Goal: Use online tool/utility

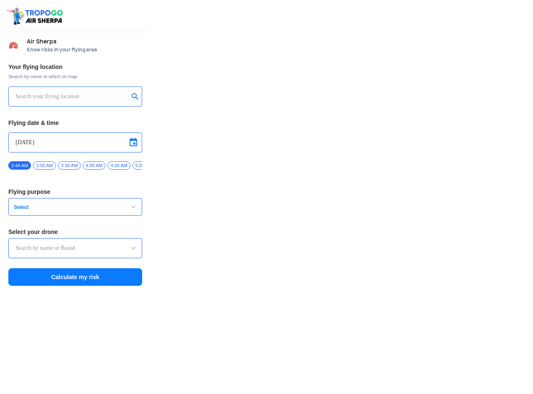
type input "Lookout VTOL_Tactical"
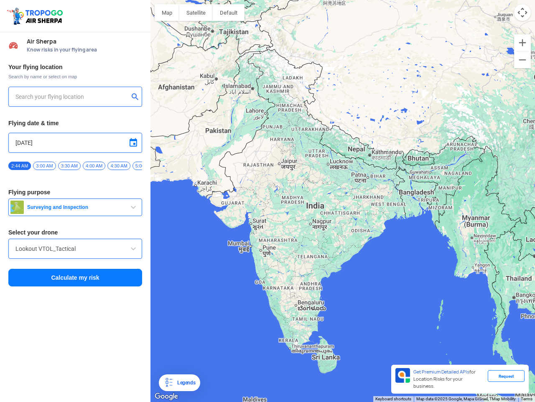
click at [36, 16] on img at bounding box center [35, 15] width 59 height 19
click at [72, 97] on input "text" at bounding box center [71, 97] width 113 height 10
click at [137, 97] on button "submit" at bounding box center [137, 97] width 10 height 8
click at [75, 143] on input "[DATE]" at bounding box center [75, 143] width 120 height 10
click at [133, 143] on div at bounding box center [267, 201] width 535 height 402
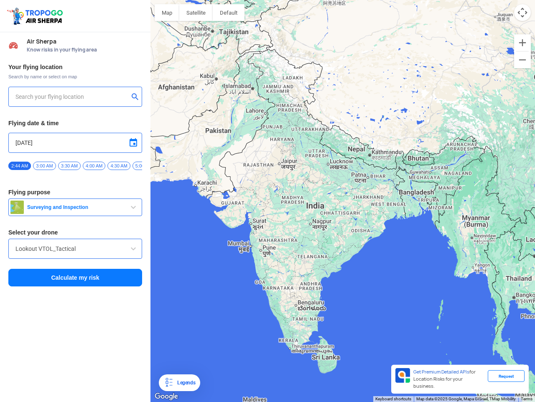
click at [20, 166] on div at bounding box center [267, 201] width 535 height 402
click at [44, 166] on div at bounding box center [267, 201] width 535 height 402
click at [69, 166] on div at bounding box center [267, 201] width 535 height 402
click at [94, 166] on div at bounding box center [267, 201] width 535 height 402
click at [119, 166] on div at bounding box center [267, 201] width 535 height 402
